Goal: Task Accomplishment & Management: Use online tool/utility

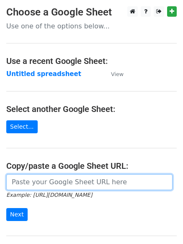
click at [47, 184] on input "url" at bounding box center [89, 182] width 166 height 16
type input "[URL][DOMAIN_NAME]"
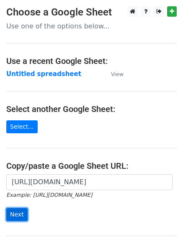
click at [13, 216] on input "Next" at bounding box center [16, 214] width 21 height 13
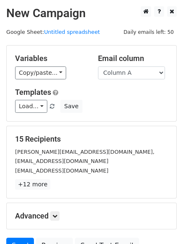
scroll to position [81, 0]
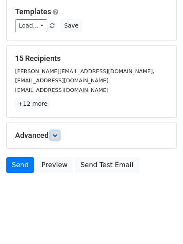
click at [56, 133] on icon at bounding box center [54, 135] width 5 height 5
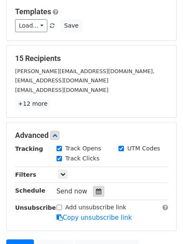
click at [93, 188] on div at bounding box center [98, 191] width 11 height 11
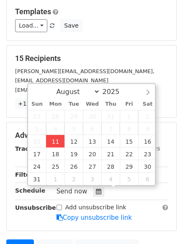
type input "2025-08-11 13:58"
type input "01"
type input "58"
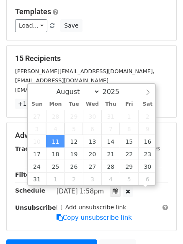
scroll to position [0, 0]
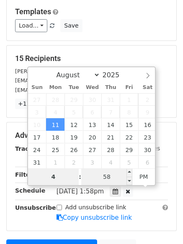
type input "4"
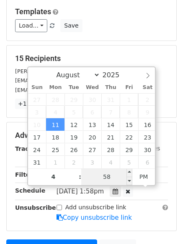
type input "2025-08-11 16:58"
type input "04"
click at [110, 178] on input "58" at bounding box center [106, 177] width 51 height 17
type input "0"
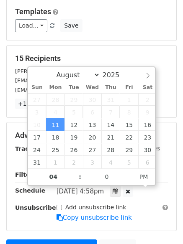
type input "2025-08-11 16:00"
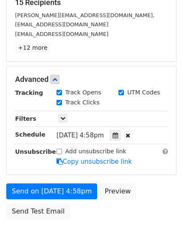
scroll to position [142, 0]
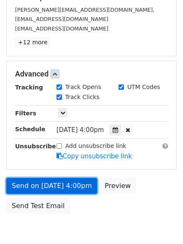
click at [36, 186] on link "Send on Aug 11 at 4:00pm" at bounding box center [51, 186] width 91 height 16
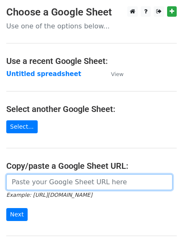
click at [62, 185] on input "url" at bounding box center [89, 182] width 166 height 16
type input "[URL][DOMAIN_NAME]"
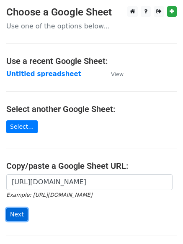
click at [12, 215] on input "Next" at bounding box center [16, 214] width 21 height 13
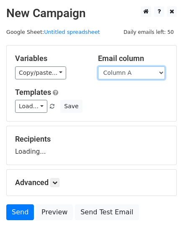
drag, startPoint x: 161, startPoint y: 71, endPoint x: 151, endPoint y: 74, distance: 10.7
click at [161, 71] on select "Column A Column B Column C Column D Column E" at bounding box center [131, 73] width 67 height 13
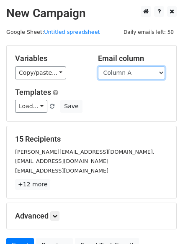
click at [162, 72] on select "Column A Column B Column C Column D Column E" at bounding box center [131, 73] width 67 height 13
select select "Column B"
click at [98, 67] on select "Column A Column B Column C Column D Column E" at bounding box center [131, 73] width 67 height 13
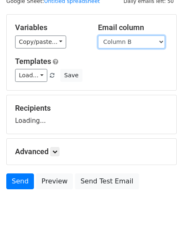
scroll to position [47, 0]
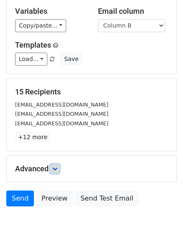
click at [54, 168] on icon at bounding box center [54, 168] width 5 height 5
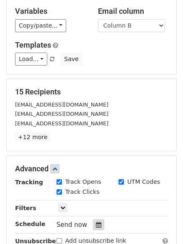
click at [96, 222] on icon at bounding box center [98, 225] width 5 height 6
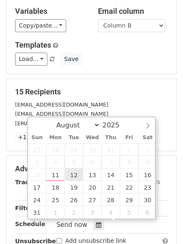
type input "2025-08-12 12:00"
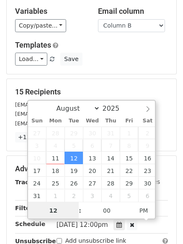
scroll to position [0, 0]
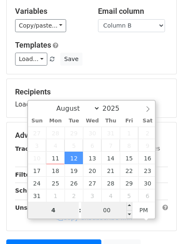
type input "4"
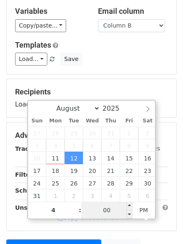
type input "2025-08-12 16:00"
type input "04"
click at [105, 207] on input "00" at bounding box center [106, 210] width 51 height 17
type input "4"
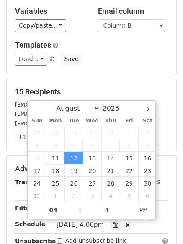
type input "2025-08-12 16:04"
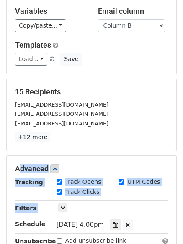
drag, startPoint x: 182, startPoint y: 143, endPoint x: 189, endPoint y: 202, distance: 58.9
click at [182, 202] on html "New Campaign Daily emails left: 50 Google Sheet: Untitled spreadsheet Variables…" at bounding box center [91, 166] width 183 height 427
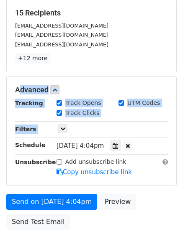
scroll to position [150, 0]
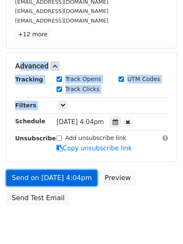
click at [36, 176] on link "Send on Aug 12 at 4:04pm" at bounding box center [51, 178] width 91 height 16
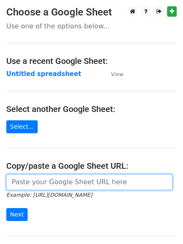
click at [65, 184] on input "url" at bounding box center [89, 182] width 166 height 16
type input "[URL][DOMAIN_NAME]"
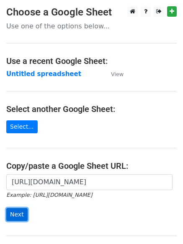
click at [16, 216] on input "Next" at bounding box center [16, 214] width 21 height 13
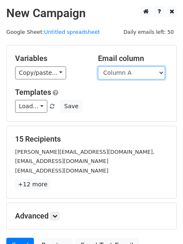
click at [160, 74] on select "Column A Column B Column C Column D Column E" at bounding box center [131, 73] width 67 height 13
select select "Column C"
click at [98, 67] on select "Column A Column B Column C Column D Column E" at bounding box center [131, 73] width 67 height 13
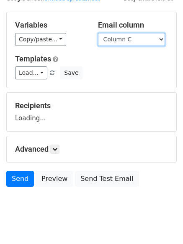
scroll to position [47, 0]
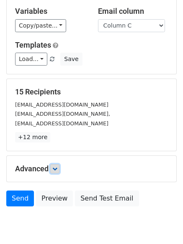
click at [56, 168] on icon at bounding box center [54, 168] width 5 height 5
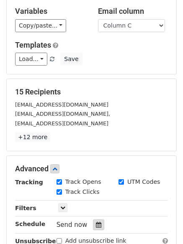
click at [96, 223] on icon at bounding box center [98, 225] width 5 height 6
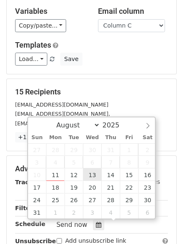
type input "2025-08-13 12:00"
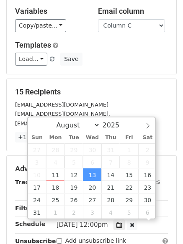
scroll to position [0, 0]
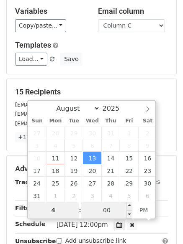
type input "4"
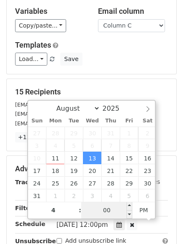
type input "2025-08-13 16:00"
type input "04"
click at [114, 209] on input "00" at bounding box center [106, 210] width 51 height 17
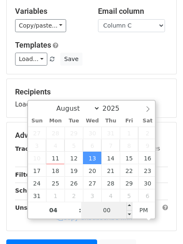
type input "8"
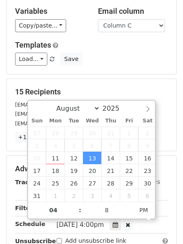
type input "2025-08-13 16:08"
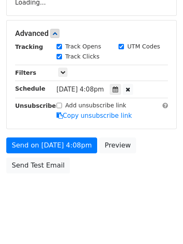
scroll to position [154, 0]
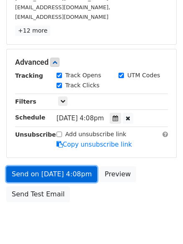
click at [41, 175] on link "Send on Aug 13 at 4:08pm" at bounding box center [51, 174] width 91 height 16
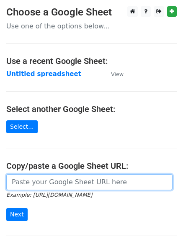
click at [91, 183] on input "url" at bounding box center [89, 182] width 166 height 16
type input "[URL][DOMAIN_NAME]"
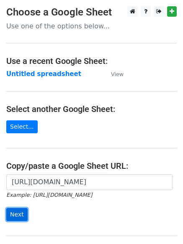
click at [16, 213] on input "Next" at bounding box center [16, 214] width 21 height 13
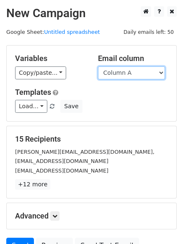
click at [164, 72] on select "Column A Column B Column C Column D Column E" at bounding box center [131, 73] width 67 height 13
select select "Column D"
click at [98, 67] on select "Column A Column B Column C Column D Column E" at bounding box center [131, 73] width 67 height 13
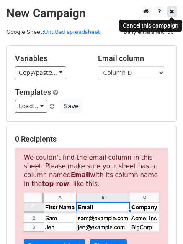
click at [171, 8] on link at bounding box center [172, 11] width 10 height 10
